Goal: Navigation & Orientation: Go to known website

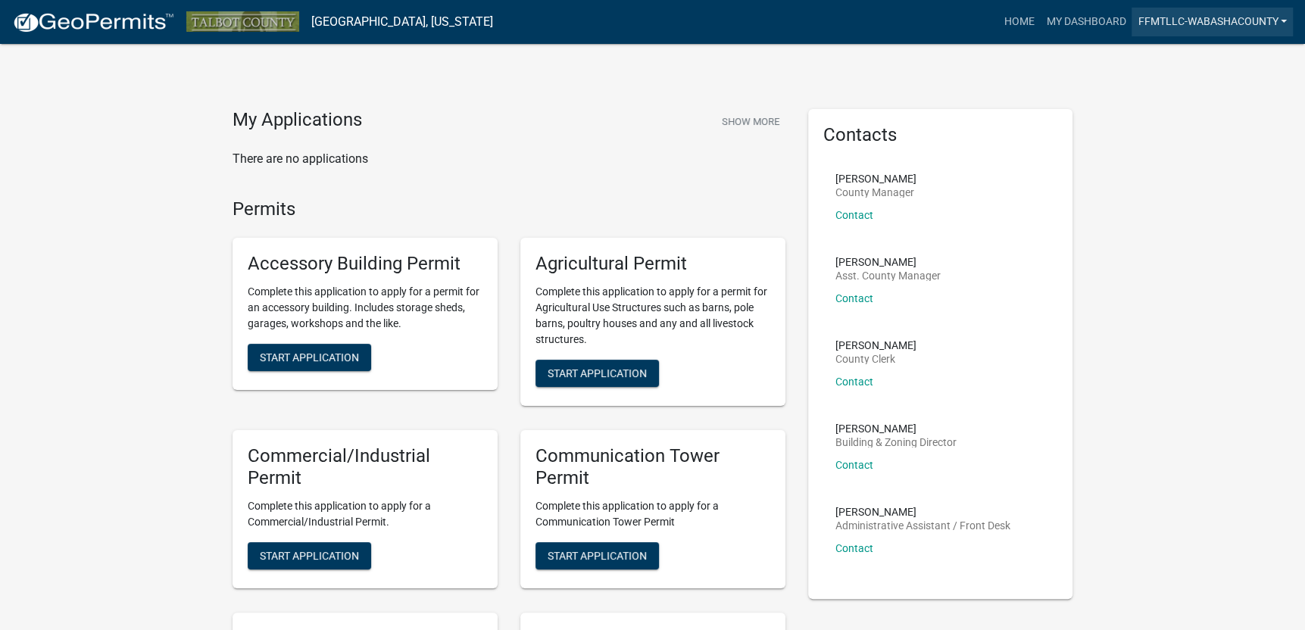
click at [1224, 25] on link "FFMTLLC-WabashaCounty" at bounding box center [1211, 22] width 161 height 29
click at [1207, 114] on link "Logout" at bounding box center [1231, 111] width 121 height 36
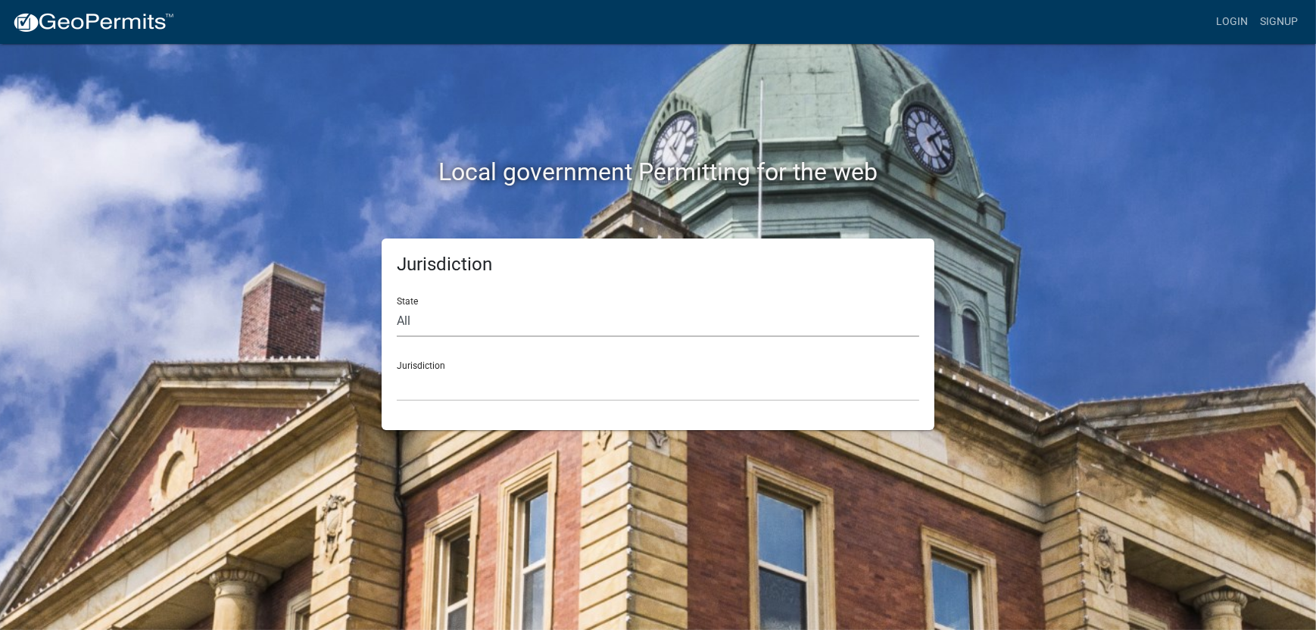
click at [415, 326] on select "All [US_STATE] [US_STATE] [US_STATE] [US_STATE] [US_STATE] [US_STATE] [US_STATE…" at bounding box center [658, 321] width 522 height 31
select select "[US_STATE]"
click at [397, 306] on select "All [US_STATE] [US_STATE] [US_STATE] [US_STATE] [US_STATE] [US_STATE] [US_STATE…" at bounding box center [658, 321] width 522 height 31
click at [455, 377] on select "City of [GEOGRAPHIC_DATA], [US_STATE] [GEOGRAPHIC_DATA], [US_STATE][PERSON_NAME…" at bounding box center [658, 385] width 522 height 31
click at [584, 360] on div "Jurisdiction City of [GEOGRAPHIC_DATA], [US_STATE] [GEOGRAPHIC_DATA], [US_STATE…" at bounding box center [658, 375] width 522 height 52
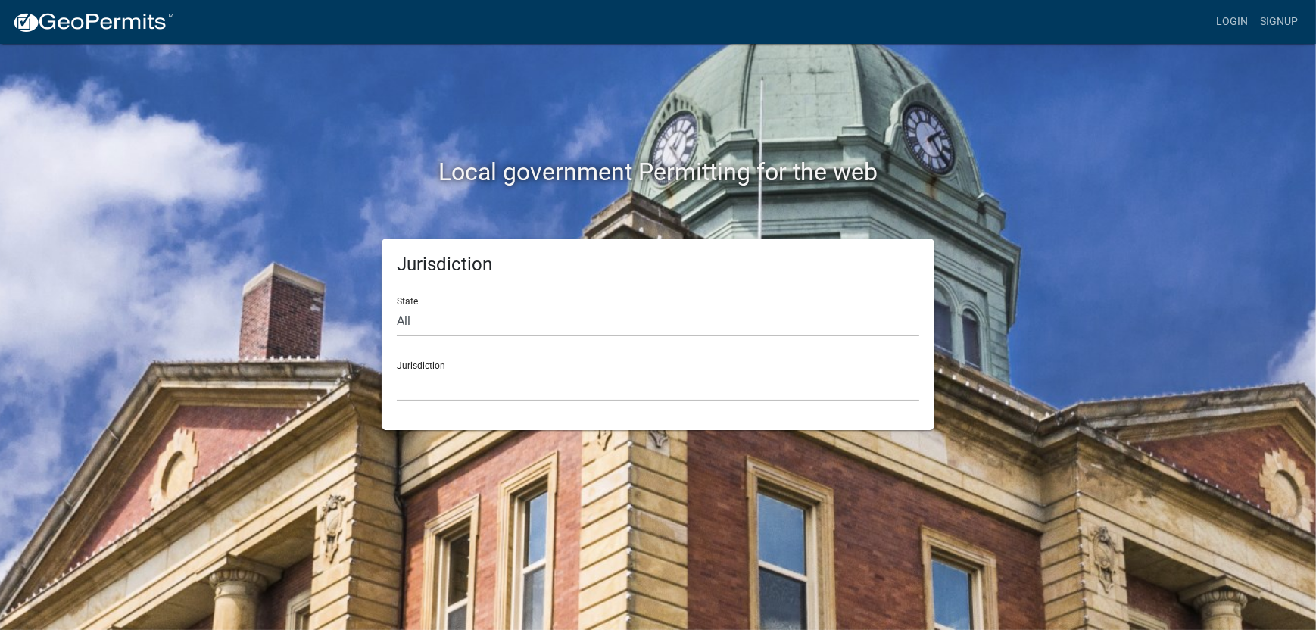
click at [442, 376] on select "City of [GEOGRAPHIC_DATA], [US_STATE] [GEOGRAPHIC_DATA], [US_STATE][PERSON_NAME…" at bounding box center [658, 385] width 522 height 31
click at [438, 376] on select "City of [GEOGRAPHIC_DATA], [US_STATE] [GEOGRAPHIC_DATA], [US_STATE][PERSON_NAME…" at bounding box center [658, 385] width 522 height 31
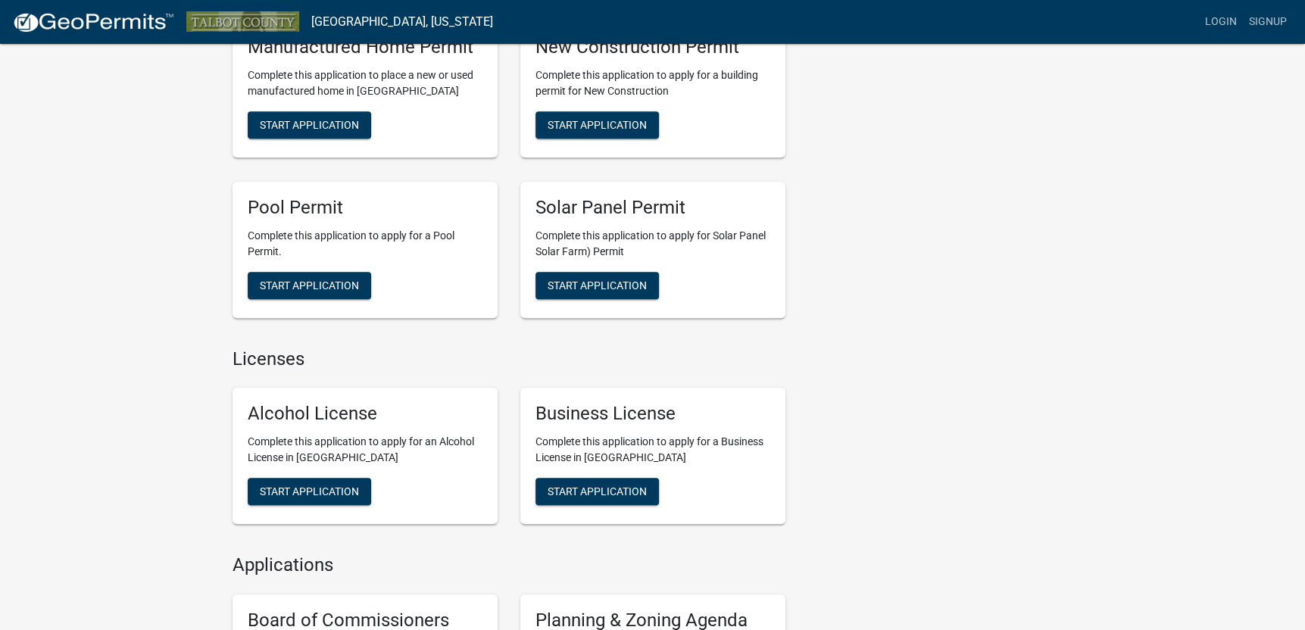
scroll to position [706, 0]
